Goal: Find specific page/section: Find specific page/section

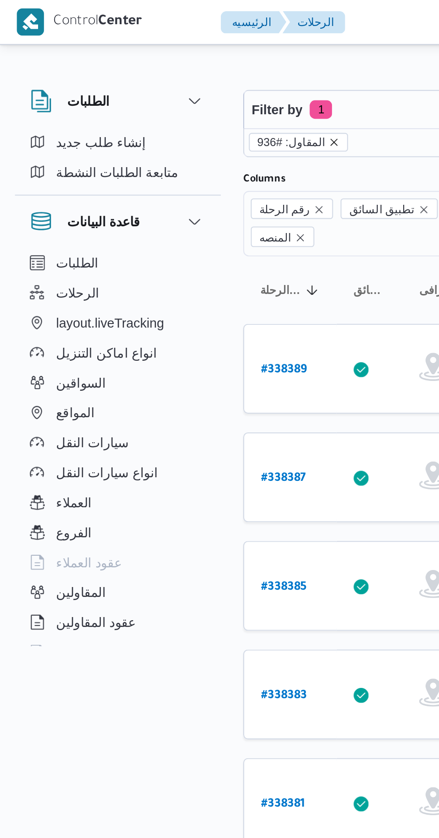
click at [158, 68] on icon "remove selected entity" at bounding box center [159, 67] width 5 height 5
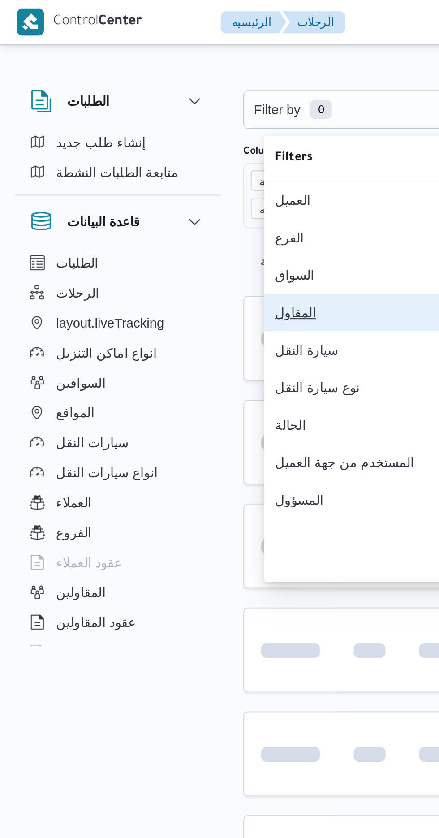
click at [139, 153] on div "المقاول" at bounding box center [178, 149] width 93 height 7
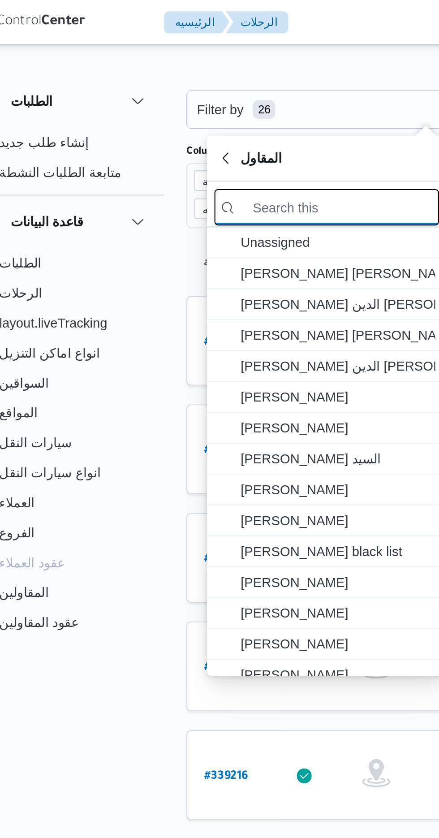
click at [186, 97] on input "search filters" at bounding box center [184, 98] width 108 height 17
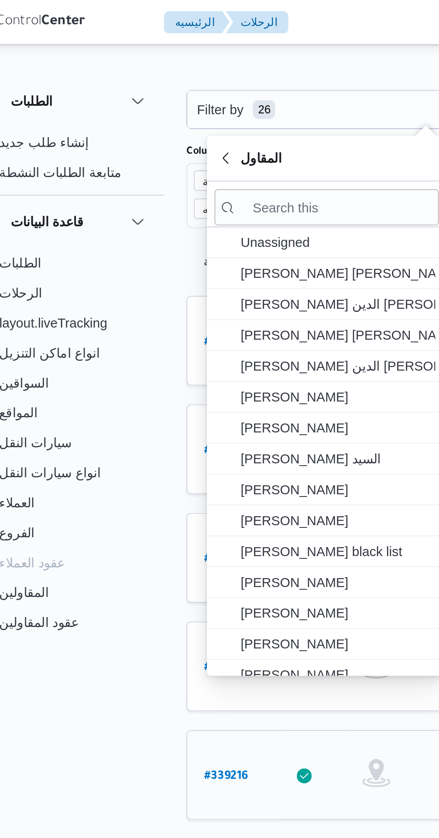
click at [198, 360] on div at bounding box center [219, 371] width 45 height 22
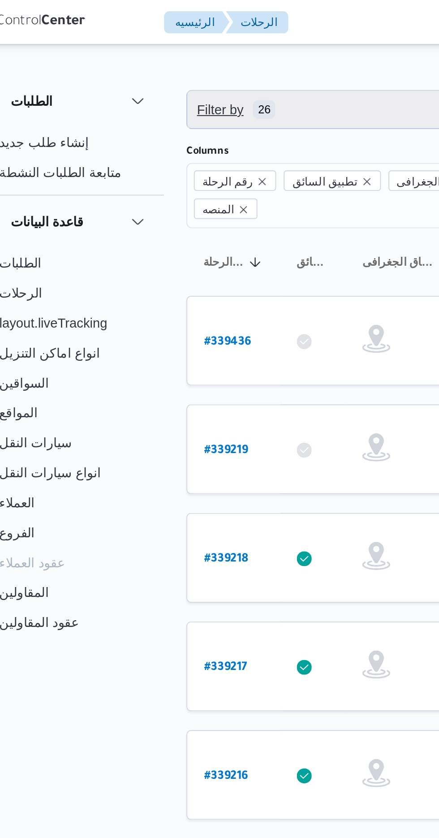
click at [190, 55] on span "Filter by 26" at bounding box center [231, 52] width 228 height 18
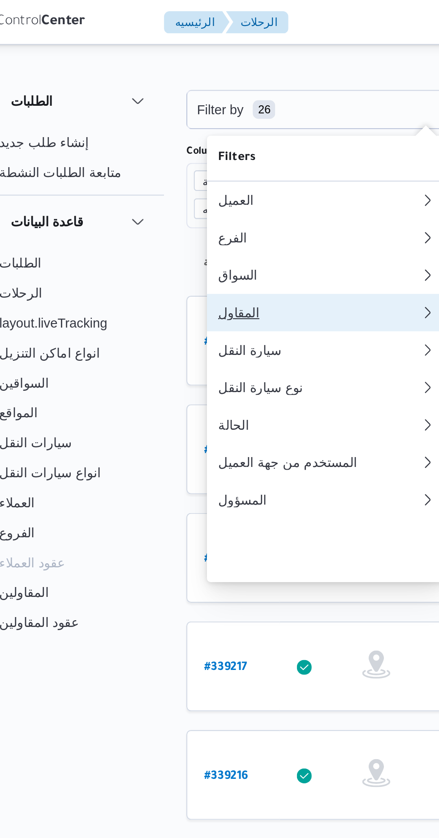
click at [177, 153] on div "المقاول" at bounding box center [178, 149] width 93 height 7
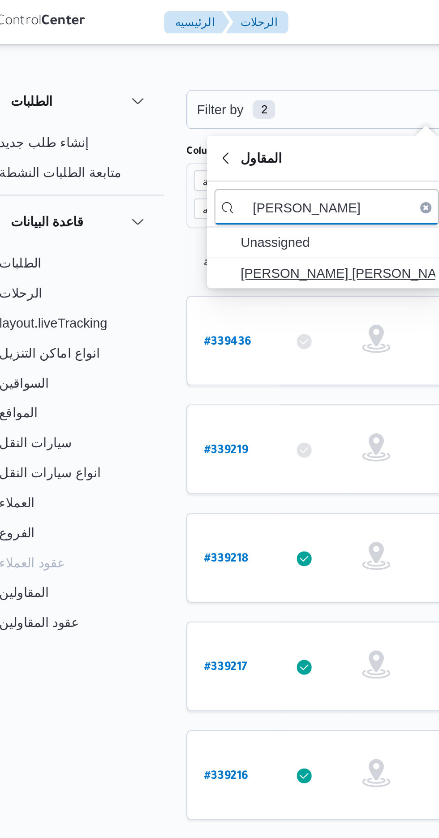
type input "[PERSON_NAME]"
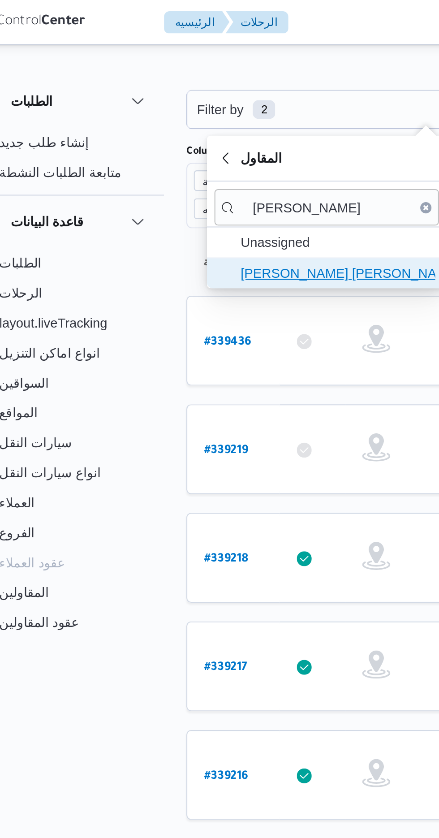
click at [199, 127] on span "[PERSON_NAME] [PERSON_NAME]" at bounding box center [188, 130] width 93 height 11
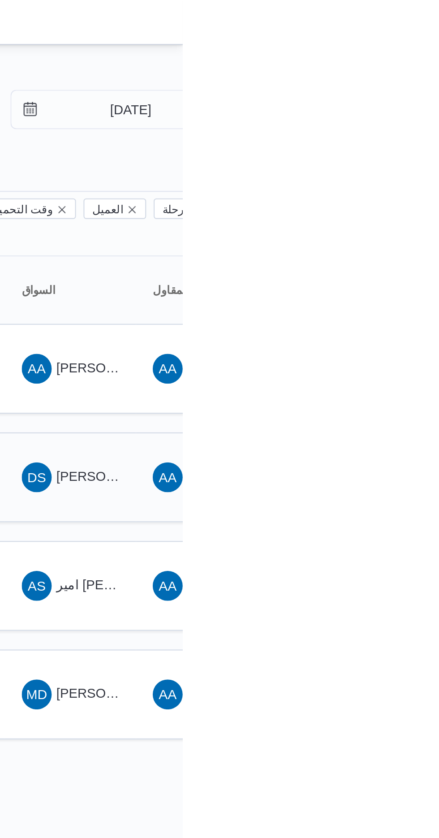
click at [387, 221] on span "DS [PERSON_NAME][DEMOGRAPHIC_DATA]" at bounding box center [385, 228] width 47 height 14
